Goal: Information Seeking & Learning: Check status

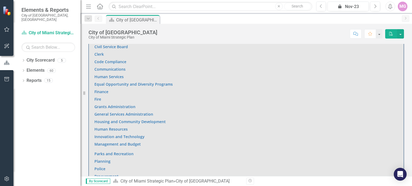
scroll to position [364, 0]
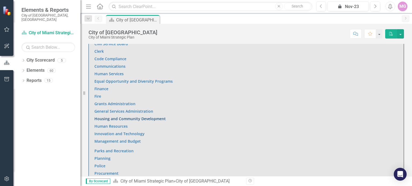
click at [144, 116] on link "Housing and Community Development" at bounding box center [129, 118] width 71 height 5
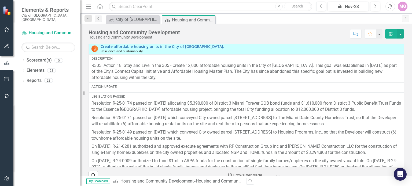
scroll to position [704, 0]
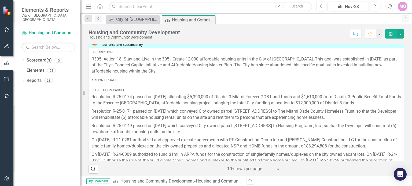
click at [258, 166] on div at bounding box center [250, 169] width 46 height 7
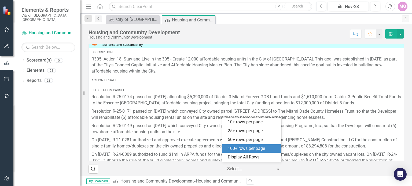
click at [260, 151] on div "100+ rows per page" at bounding box center [253, 149] width 50 height 6
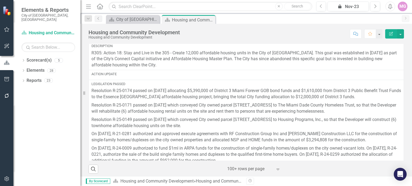
scroll to position [0, 0]
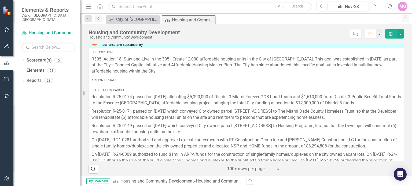
click at [376, 7] on icon "Next" at bounding box center [374, 6] width 3 height 5
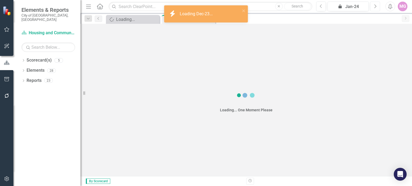
click at [376, 7] on icon "Next" at bounding box center [374, 6] width 3 height 5
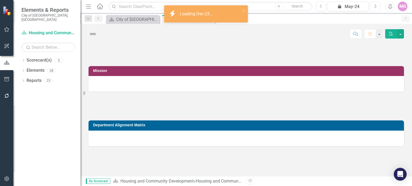
click at [376, 7] on icon "Next" at bounding box center [374, 6] width 3 height 5
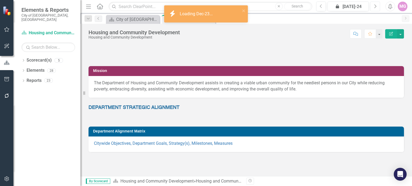
click at [376, 7] on icon "Next" at bounding box center [374, 6] width 3 height 5
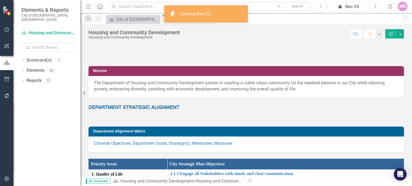
click at [376, 7] on icon "Next" at bounding box center [374, 6] width 3 height 5
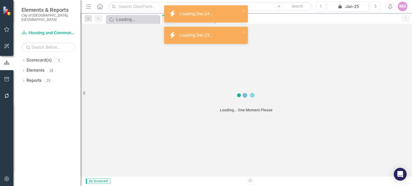
click at [376, 7] on icon "Next" at bounding box center [374, 6] width 3 height 5
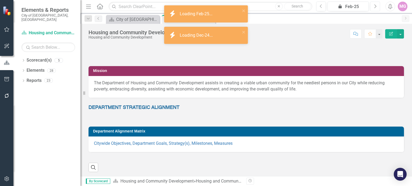
click at [376, 7] on icon "Next" at bounding box center [374, 6] width 3 height 5
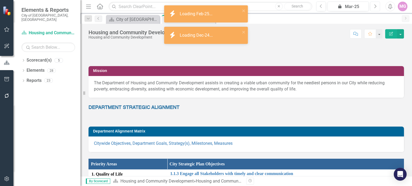
click at [376, 7] on icon "Next" at bounding box center [374, 6] width 3 height 5
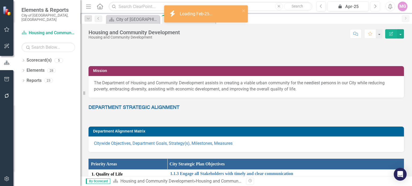
click at [376, 7] on icon "Next" at bounding box center [374, 6] width 3 height 5
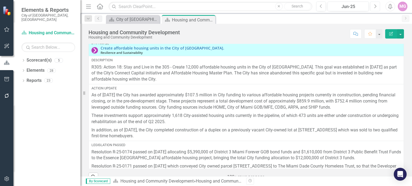
scroll to position [704, 0]
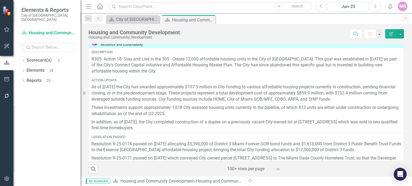
click at [275, 167] on icon "Expand" at bounding box center [277, 169] width 5 height 4
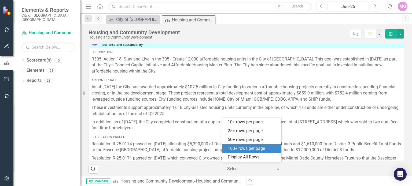
click at [252, 147] on div "100+ rows per page" at bounding box center [253, 149] width 50 height 6
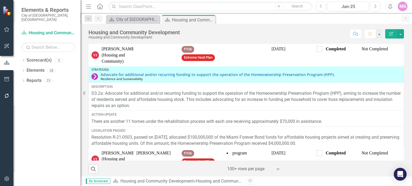
scroll to position [294, 0]
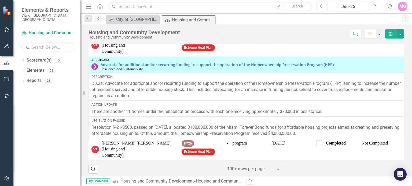
click at [374, 4] on icon "Next" at bounding box center [374, 6] width 3 height 5
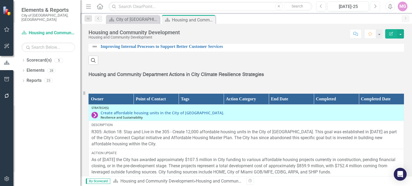
scroll to position [704, 0]
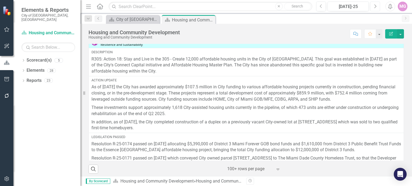
click at [376, 8] on button "Next" at bounding box center [375, 7] width 10 height 10
click at [320, 5] on icon "Previous" at bounding box center [321, 6] width 3 height 5
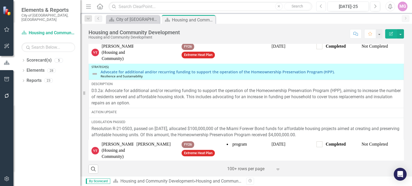
scroll to position [276, 0]
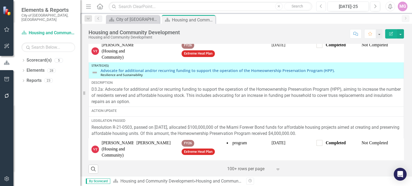
click at [323, 6] on button "Previous" at bounding box center [321, 7] width 10 height 10
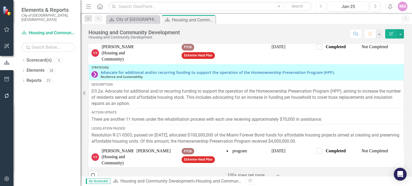
scroll to position [294, 0]
